Goal: Find contact information: Find contact information

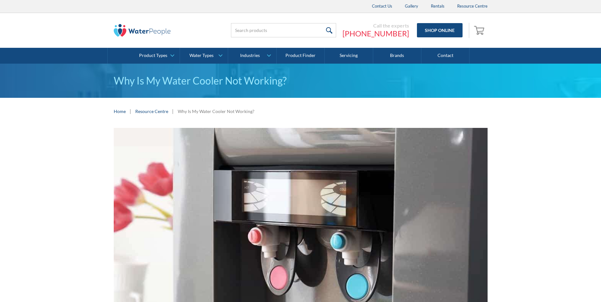
click at [50, 98] on div "Why Is My Water Cooler Not Working?" at bounding box center [300, 81] width 601 height 34
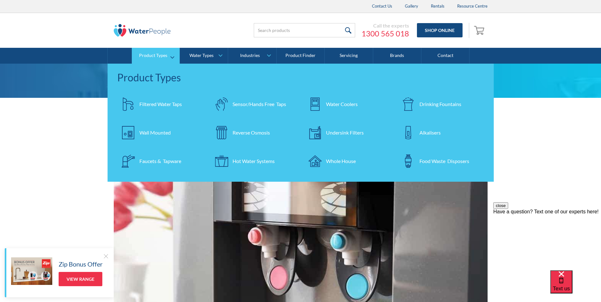
click at [335, 103] on div "Water Coolers" at bounding box center [342, 104] width 32 height 8
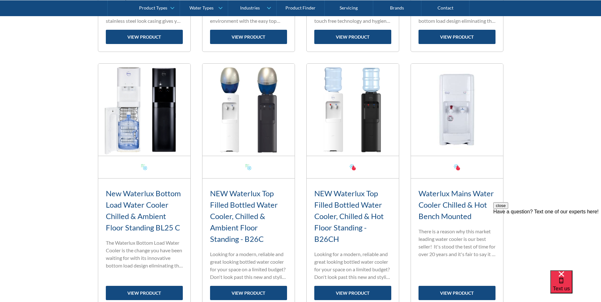
scroll to position [1077, 0]
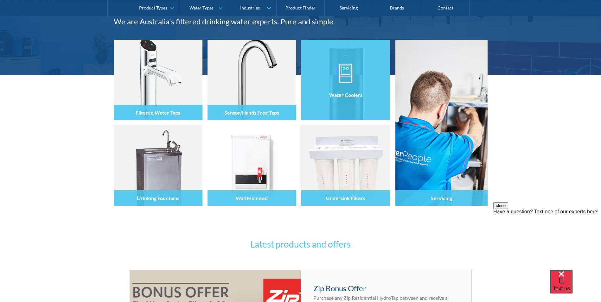
click at [339, 97] on h4 "Water Coolers" at bounding box center [345, 95] width 33 height 6
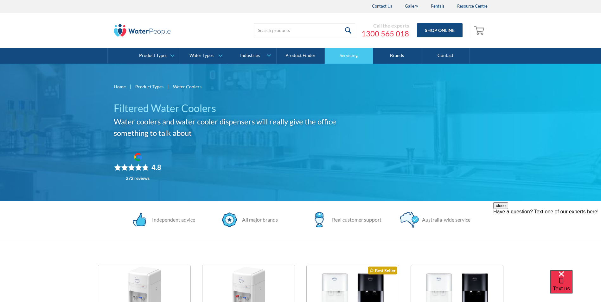
click at [343, 58] on link "Servicing" at bounding box center [349, 56] width 48 height 16
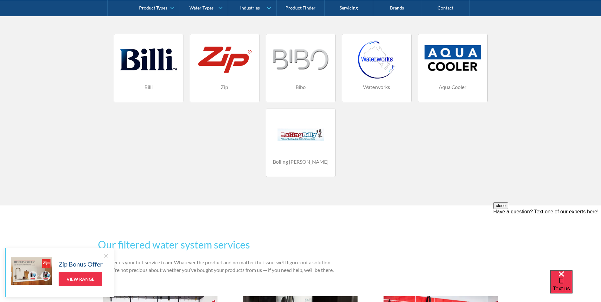
scroll to position [443, 0]
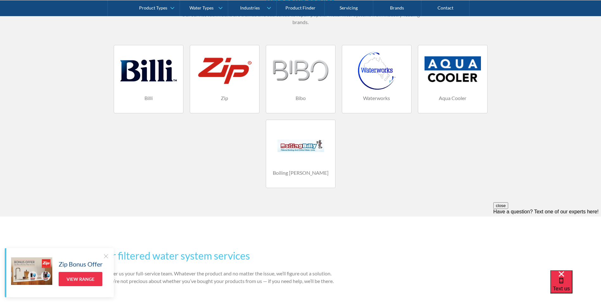
click at [163, 147] on div "Billi Zip Bibo Waterworks Aqua Cooler Boiling Billy" at bounding box center [301, 120] width 380 height 150
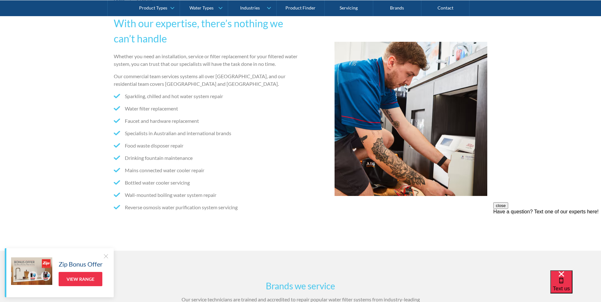
scroll to position [317, 0]
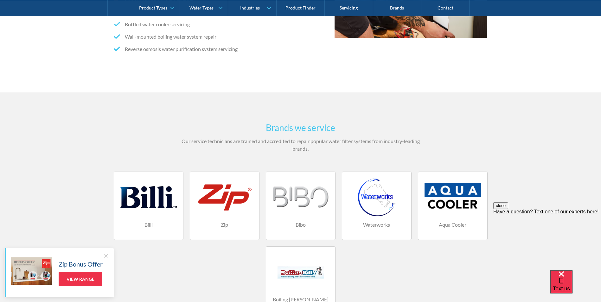
click at [553, 159] on div "Brands we service Our service technicians are trained and accredited to repair …" at bounding box center [300, 217] width 601 height 251
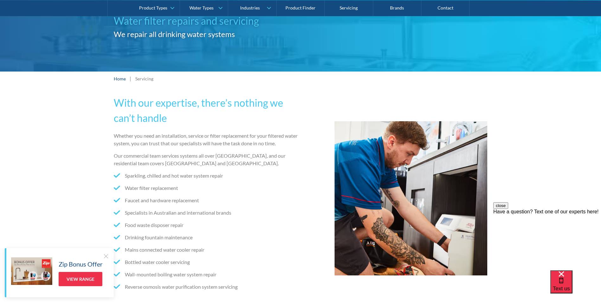
scroll to position [0, 0]
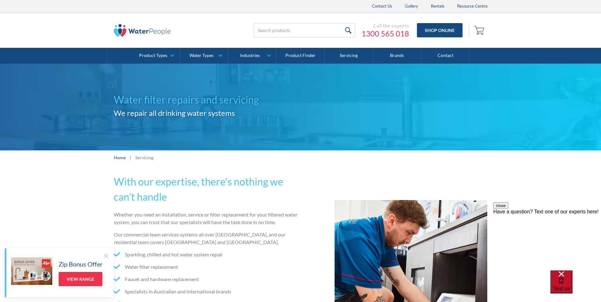
click at [570, 286] on span "Text us" at bounding box center [561, 289] width 17 height 6
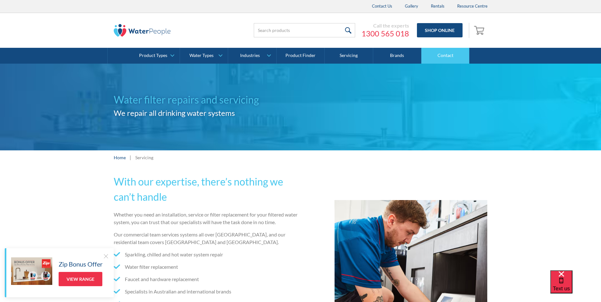
click at [448, 54] on link "Contact" at bounding box center [445, 56] width 48 height 16
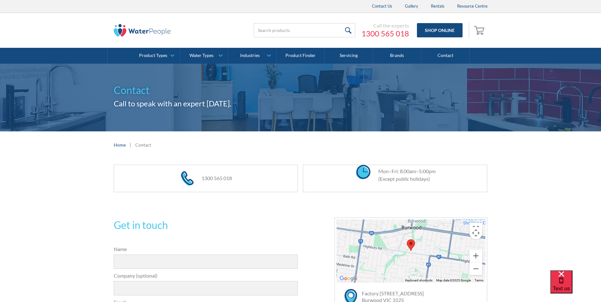
click at [78, 184] on div "1300 565 018 Mon–Fri: 8.00am–5:00pm (Except public holidays)" at bounding box center [300, 178] width 601 height 40
click at [77, 184] on div "1300 565 018 Mon–Fri: 8.00am–5:00pm (Except public holidays)" at bounding box center [300, 178] width 601 height 40
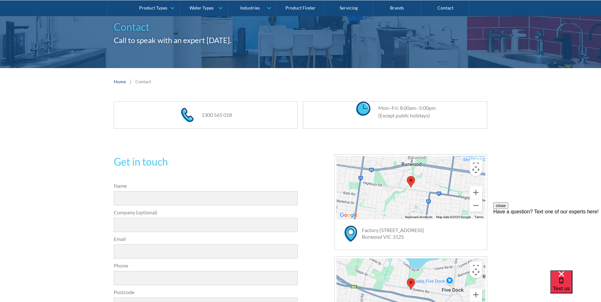
click at [77, 184] on div "Get in touch Name Company (optional) Email Phone Postcode Message Send Thank yo…" at bounding box center [300, 304] width 601 height 339
click at [538, 130] on div "1300 565 018 Mon–Fri: 8.00am–5:00pm (Except public holidays)" at bounding box center [300, 115] width 601 height 40
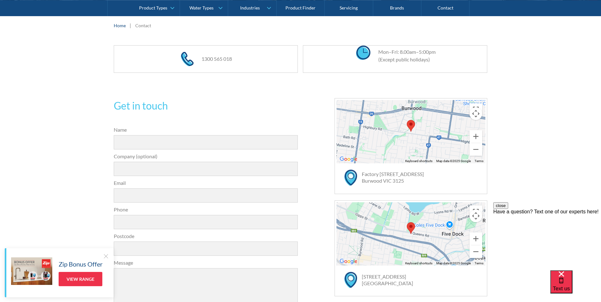
scroll to position [61, 0]
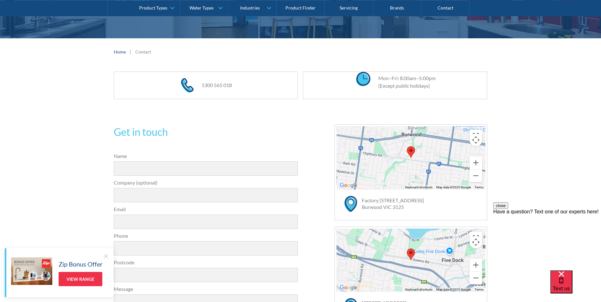
click at [544, 120] on div "Get in touch 31a2535b1fa56df3e4085a503ca978b33ae07608c9274f6380584a90323ec471d3…" at bounding box center [300, 274] width 601 height 339
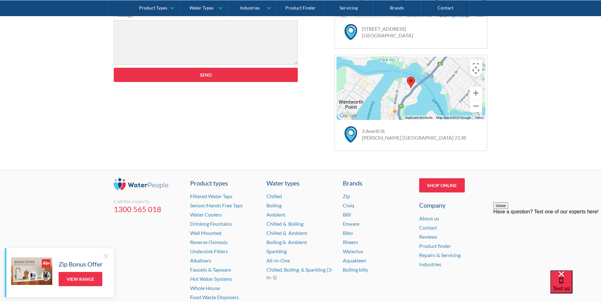
scroll to position [410, 0]
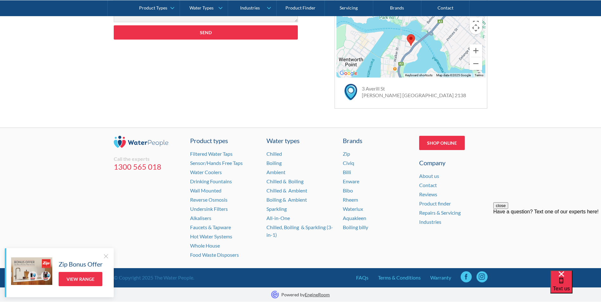
click at [105, 255] on div at bounding box center [106, 256] width 6 height 6
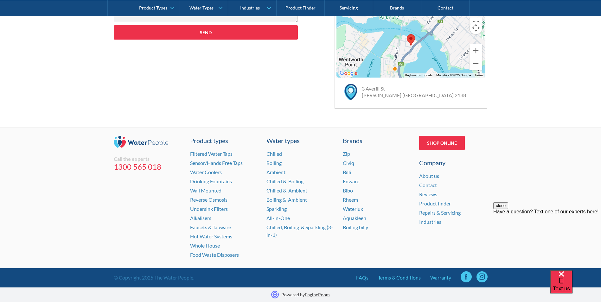
click at [107, 207] on div "Call the experts 1300 565 018 Product types Filtered Water Taps Sensor/Hands Fr…" at bounding box center [300, 198] width 601 height 141
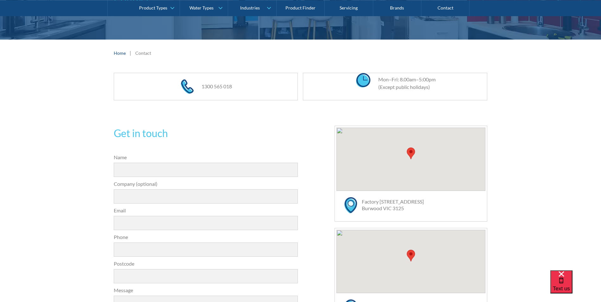
scroll to position [95, 0]
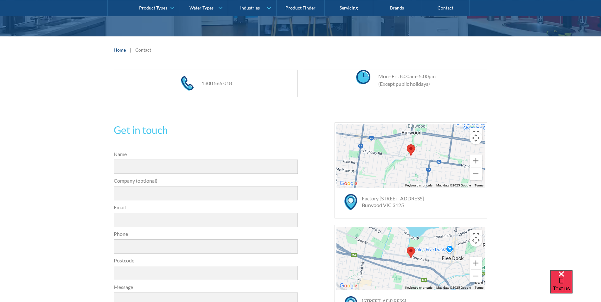
click at [80, 240] on div "Get in touch 31a2535b1fa56df3e4085a503ca978b33ae07608c9274f6380584a90323ec471d3…" at bounding box center [300, 273] width 601 height 339
